Goal: Information Seeking & Learning: Check status

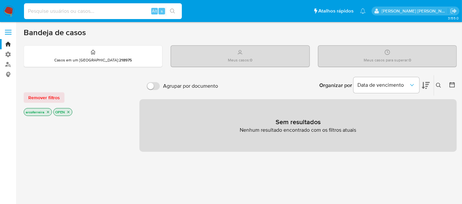
click at [59, 12] on input at bounding box center [103, 11] width 158 height 9
paste input "540423174"
type input "540423174"
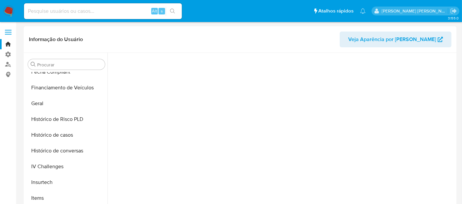
scroll to position [230, 0]
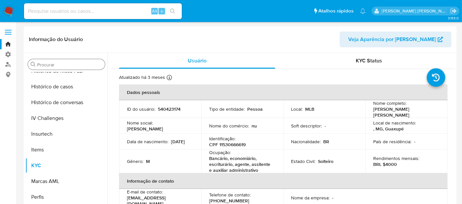
select select "10"
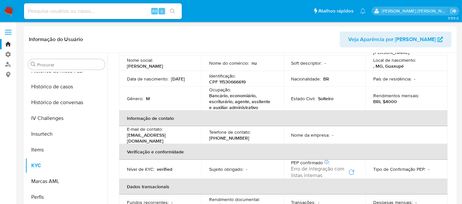
scroll to position [0, 0]
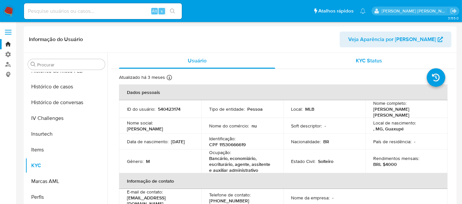
click at [340, 61] on div "KYC Status" at bounding box center [369, 61] width 156 height 16
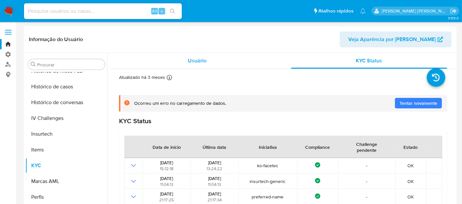
click at [195, 61] on span "Usuário" at bounding box center [197, 61] width 19 height 8
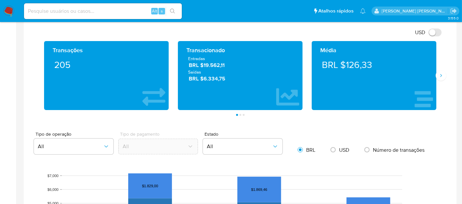
scroll to position [329, 0]
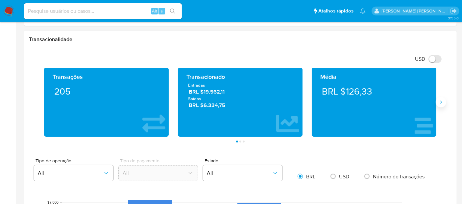
click at [442, 104] on button "Siguiente" at bounding box center [441, 102] width 11 height 11
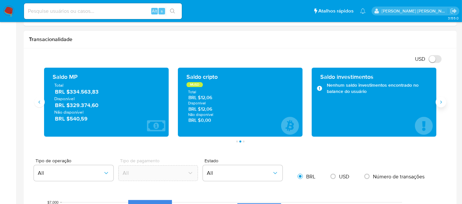
click at [442, 104] on button "Siguiente" at bounding box center [441, 102] width 11 height 11
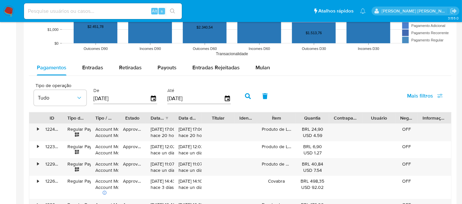
scroll to position [621, 0]
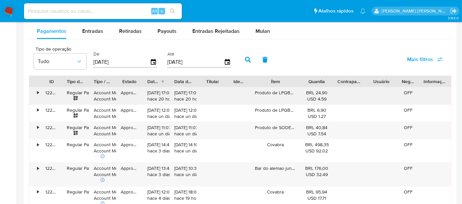
drag, startPoint x: 298, startPoint y: 83, endPoint x: 309, endPoint y: 88, distance: 12.1
click at [309, 88] on div "ID Tipo de operação Tipo / Método Estado Data de criação Data de aprovação Titu…" at bounding box center [240, 187] width 423 height 223
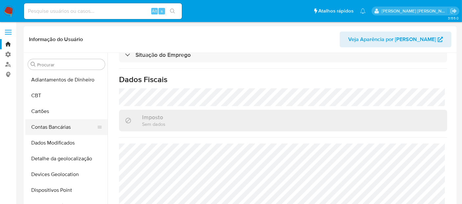
scroll to position [0, 0]
click at [57, 83] on button "Adiantamentos de Dinheiro" at bounding box center [63, 80] width 77 height 16
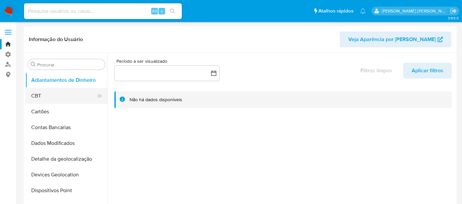
click at [49, 97] on button "CBT" at bounding box center [63, 96] width 77 height 16
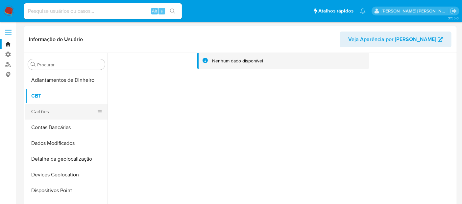
click at [49, 109] on button "Cartões" at bounding box center [63, 112] width 77 height 16
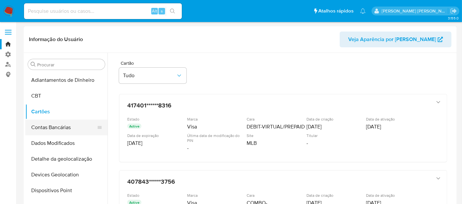
click at [57, 128] on button "Contas Bancárias" at bounding box center [63, 128] width 77 height 16
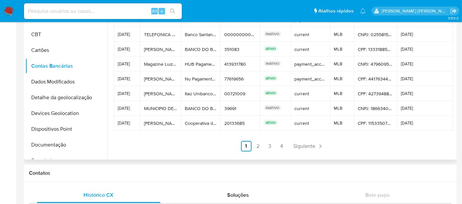
scroll to position [73, 0]
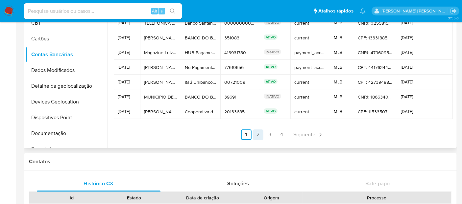
click at [256, 135] on link "2" at bounding box center [258, 135] width 11 height 11
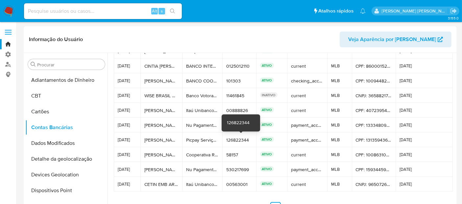
scroll to position [37, 0]
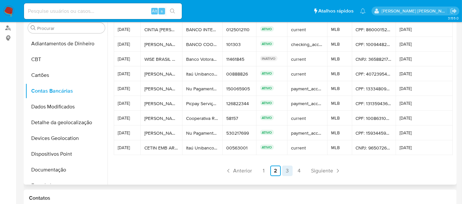
click at [285, 172] on link "3" at bounding box center [287, 171] width 11 height 11
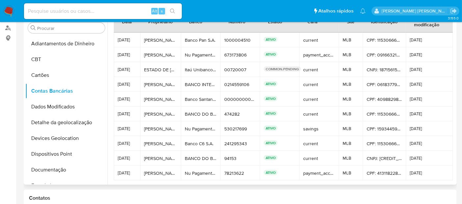
scroll to position [0, 0]
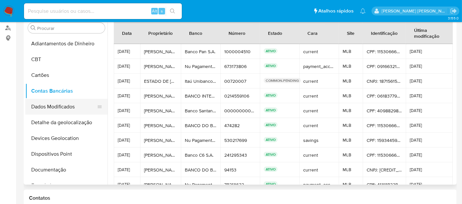
click at [57, 104] on button "Dados Modificados" at bounding box center [63, 107] width 77 height 16
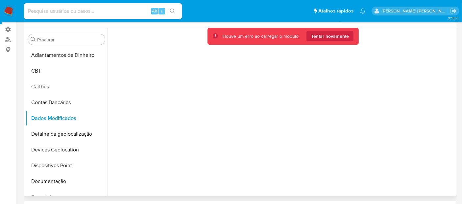
scroll to position [37, 0]
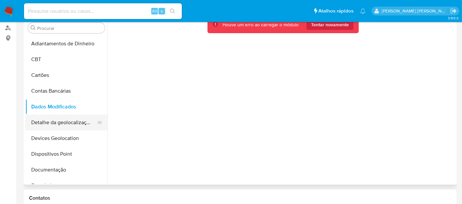
click at [64, 122] on button "Detalhe da geolocalização" at bounding box center [63, 123] width 77 height 16
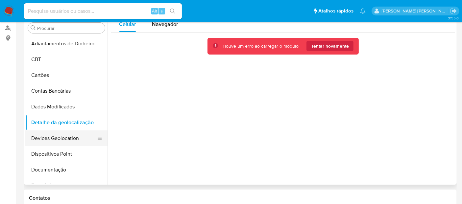
click at [57, 141] on button "Devices Geolocation" at bounding box center [63, 139] width 77 height 16
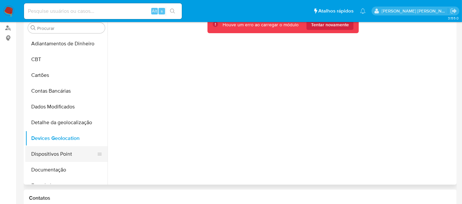
click at [54, 151] on button "Dispositivos Point" at bounding box center [63, 154] width 77 height 16
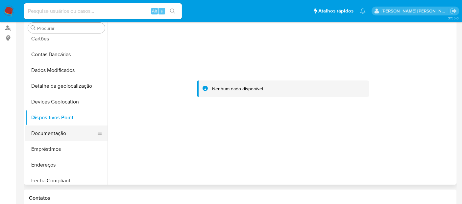
click at [54, 137] on button "Documentação" at bounding box center [63, 134] width 77 height 16
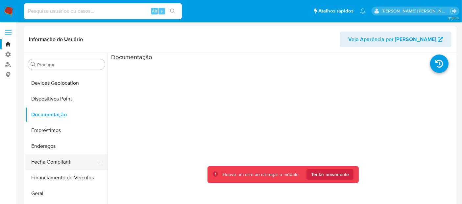
scroll to position [110, 0]
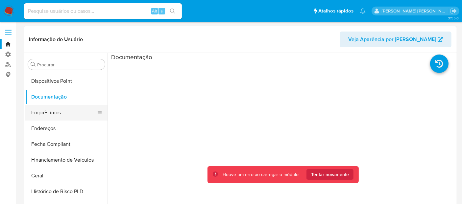
click at [62, 115] on button "Empréstimos" at bounding box center [63, 113] width 77 height 16
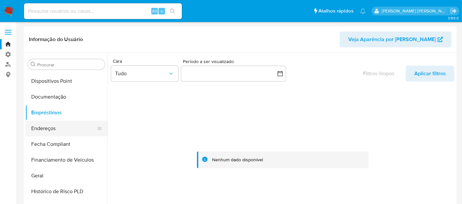
click at [66, 129] on button "Endereços" at bounding box center [63, 129] width 77 height 16
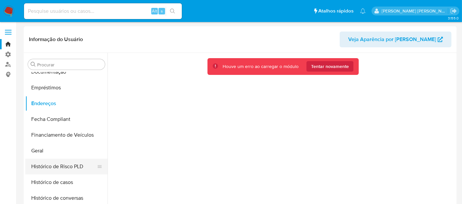
scroll to position [146, 0]
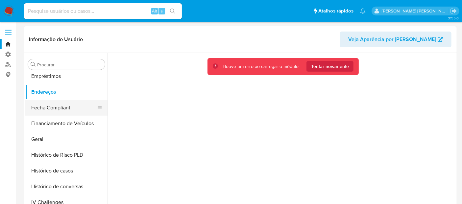
click at [64, 109] on button "Fecha Compliant" at bounding box center [63, 108] width 77 height 16
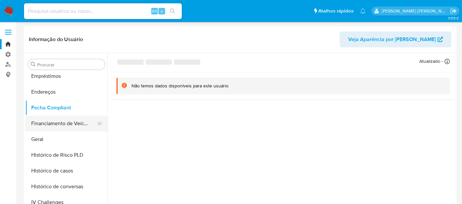
click at [64, 123] on button "Financiamento de Veículos" at bounding box center [63, 124] width 77 height 16
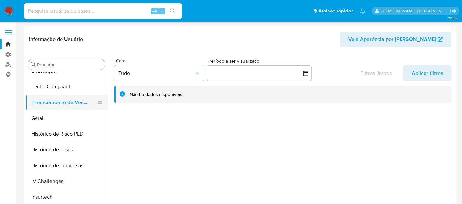
scroll to position [183, 0]
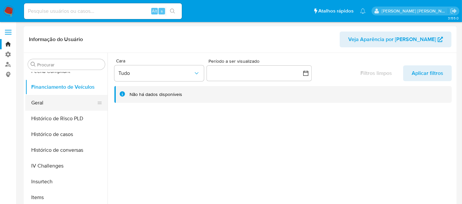
click at [40, 108] on button "Geral" at bounding box center [63, 103] width 77 height 16
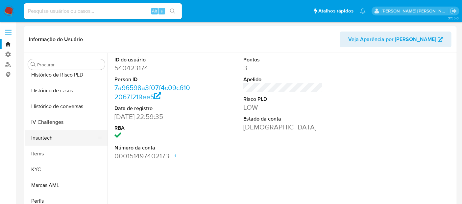
scroll to position [230, 0]
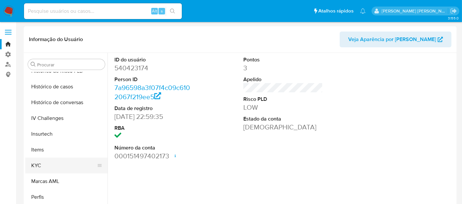
click at [44, 163] on button "KYC" at bounding box center [63, 166] width 77 height 16
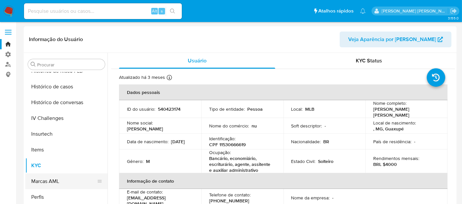
click at [45, 177] on button "Marcas AML" at bounding box center [63, 182] width 77 height 16
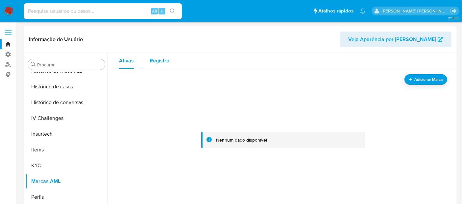
click at [164, 63] on span "Registro" at bounding box center [160, 61] width 20 height 8
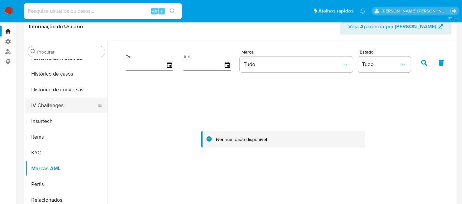
scroll to position [110, 0]
